Goal: Task Accomplishment & Management: Manage account settings

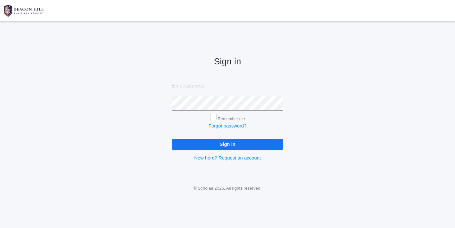
click at [199, 82] on input "email" at bounding box center [227, 86] width 111 height 14
type input "websterjl03@aol.com"
click at [228, 142] on input "Sign in" at bounding box center [227, 144] width 111 height 10
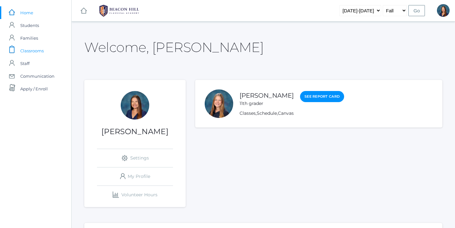
click at [35, 50] on span "Classrooms" at bounding box center [31, 50] width 23 height 13
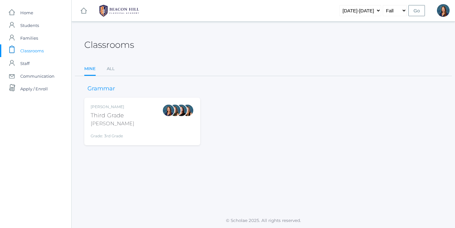
click at [137, 114] on div "[PERSON_NAME] Third Grade [PERSON_NAME] Grade: 3rd Grade 03LA" at bounding box center [142, 121] width 103 height 35
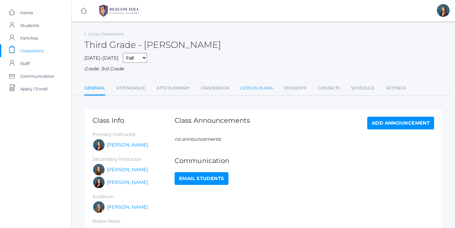
click at [251, 88] on link "Lesson Plans" at bounding box center [256, 88] width 33 height 13
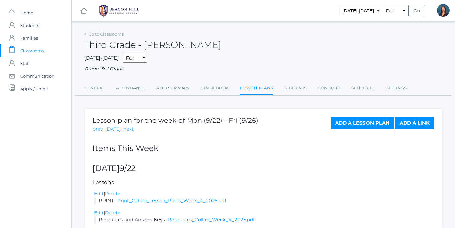
scroll to position [31, 0]
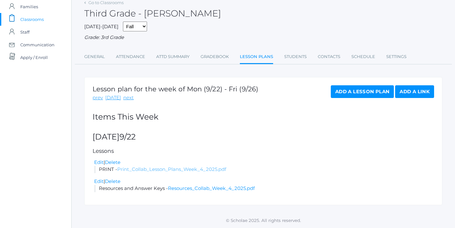
click at [172, 169] on link "Print_Collab_Lesson_Plans_Week_4_2025.pdf" at bounding box center [171, 169] width 109 height 6
click at [184, 188] on link "Resources_Collab_Week_4_2025.pdf" at bounding box center [211, 188] width 87 height 6
click at [360, 93] on link "Add a Lesson Plan" at bounding box center [362, 91] width 63 height 13
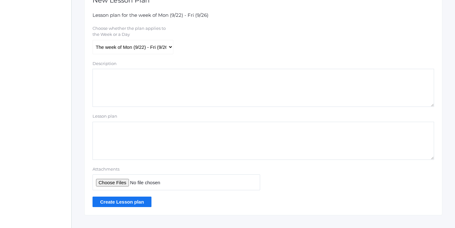
scroll to position [137, 0]
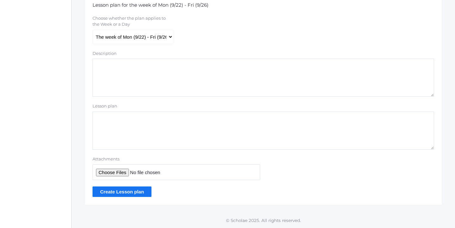
click at [120, 172] on input "Attachments" at bounding box center [176, 172] width 168 height 16
type input "C:\fakepath\Latin Week 3.pdf"
click at [125, 191] on input "Create Lesson plan" at bounding box center [121, 191] width 59 height 10
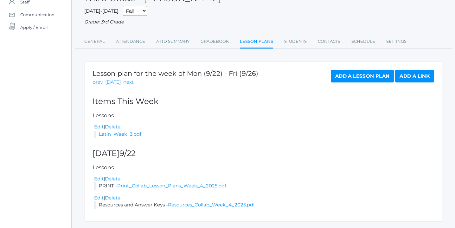
scroll to position [62, 0]
click at [116, 134] on link "Latin_Week_3.pdf" at bounding box center [120, 133] width 42 height 6
click at [358, 74] on link "Add a Lesson Plan" at bounding box center [362, 75] width 63 height 13
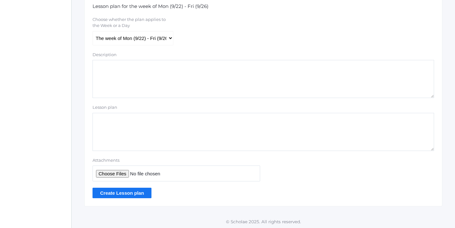
scroll to position [137, 0]
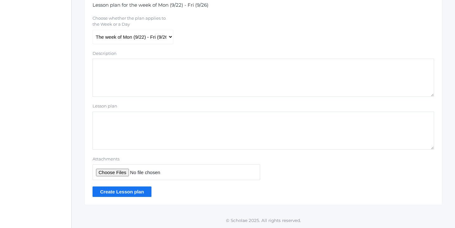
click at [117, 174] on input "Attachments" at bounding box center [176, 172] width 168 height 16
type input "C:\fakepath\Spelling List 2.pdf"
click at [126, 191] on input "Create Lesson plan" at bounding box center [121, 191] width 59 height 10
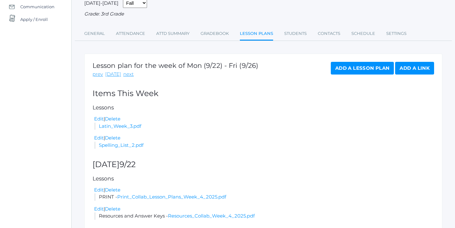
scroll to position [76, 0]
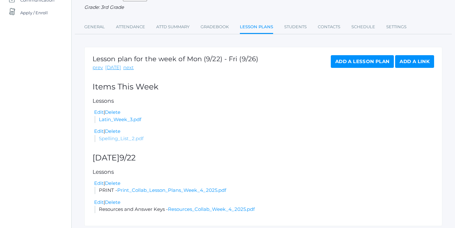
click at [111, 139] on link "Spelling_List_2.pdf" at bounding box center [121, 138] width 45 height 6
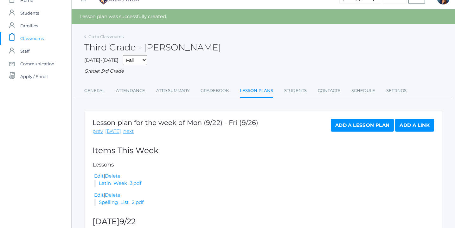
scroll to position [0, 0]
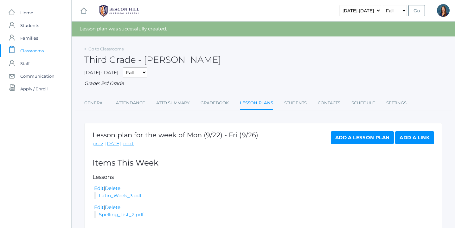
click at [33, 51] on span "Classrooms" at bounding box center [31, 50] width 23 height 13
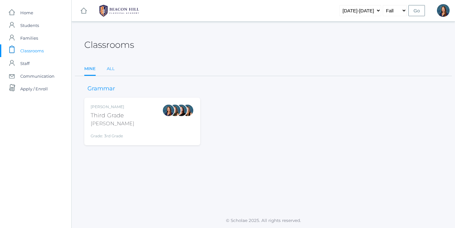
click at [109, 69] on link "All" at bounding box center [111, 68] width 8 height 13
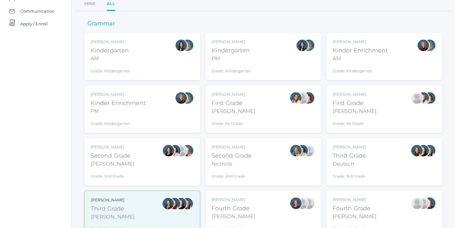
scroll to position [66, 0]
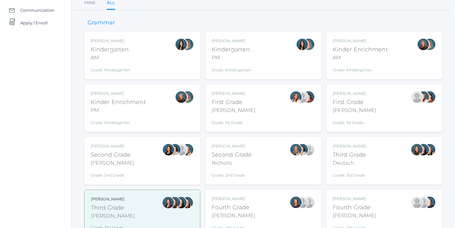
click at [383, 162] on div "[PERSON_NAME] Third Grade Deutsch Grade: 3rd Grade 03LA" at bounding box center [384, 160] width 103 height 35
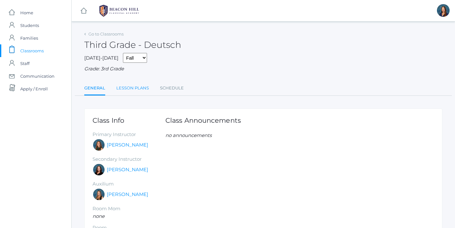
click at [128, 88] on link "Lesson Plans" at bounding box center [132, 88] width 33 height 13
